Goal: Find specific page/section: Find specific page/section

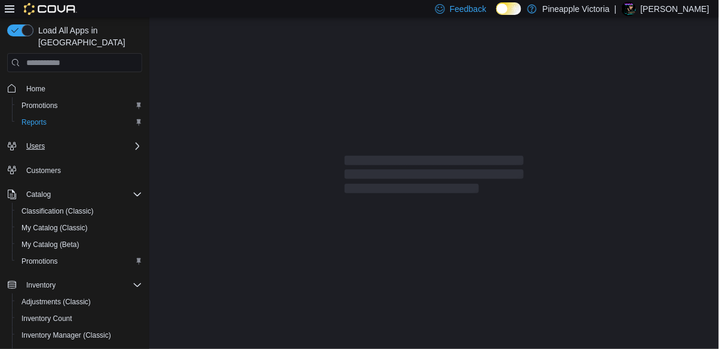
click at [35, 139] on div "Users" at bounding box center [81, 146] width 121 height 14
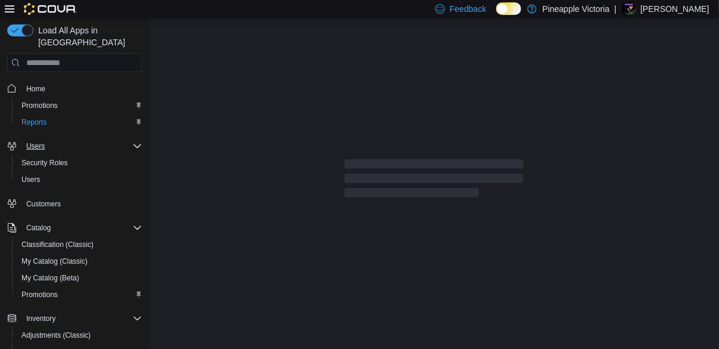
scroll to position [44, 0]
